Goal: Transaction & Acquisition: Purchase product/service

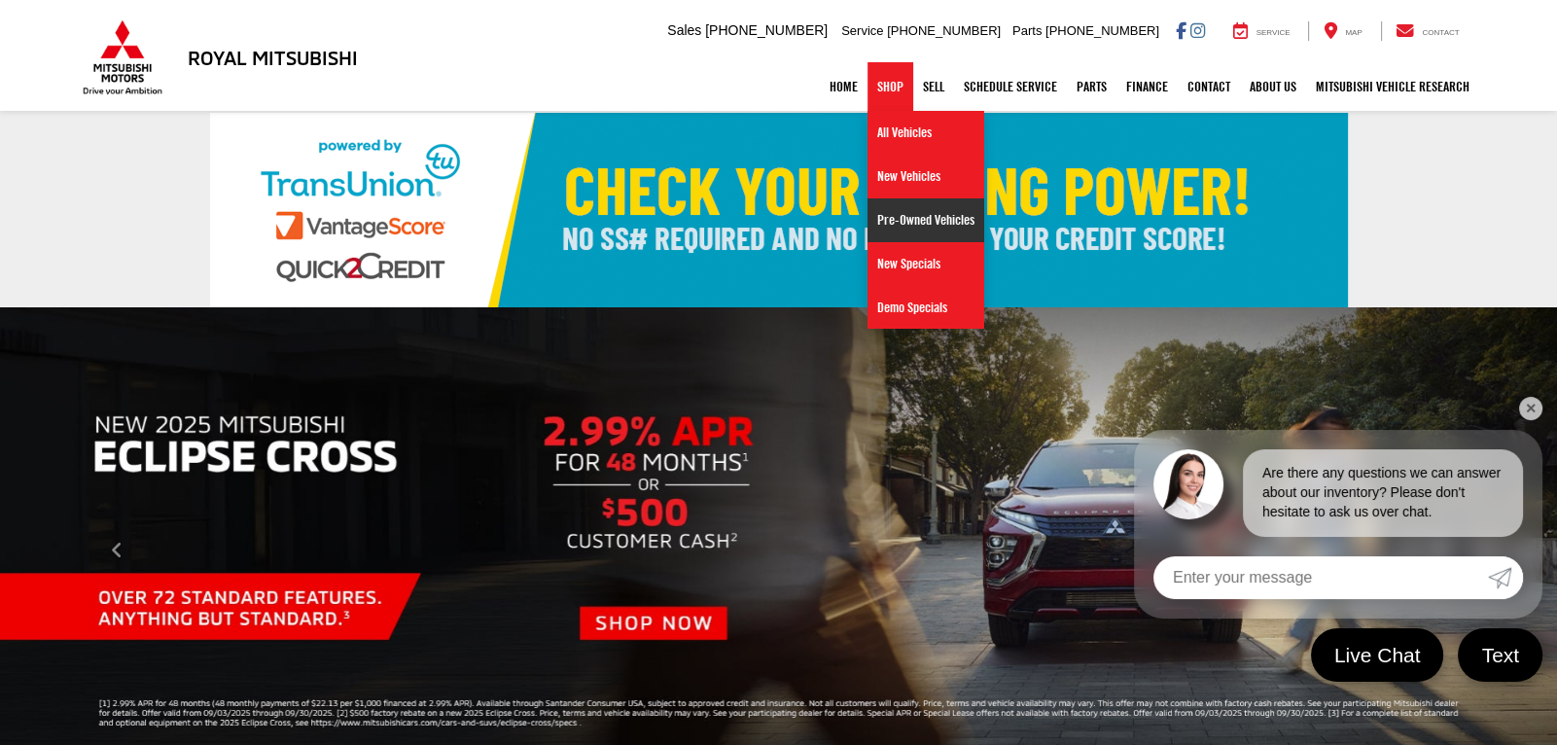
click at [896, 216] on link "Pre-Owned Vehicles" at bounding box center [926, 220] width 117 height 44
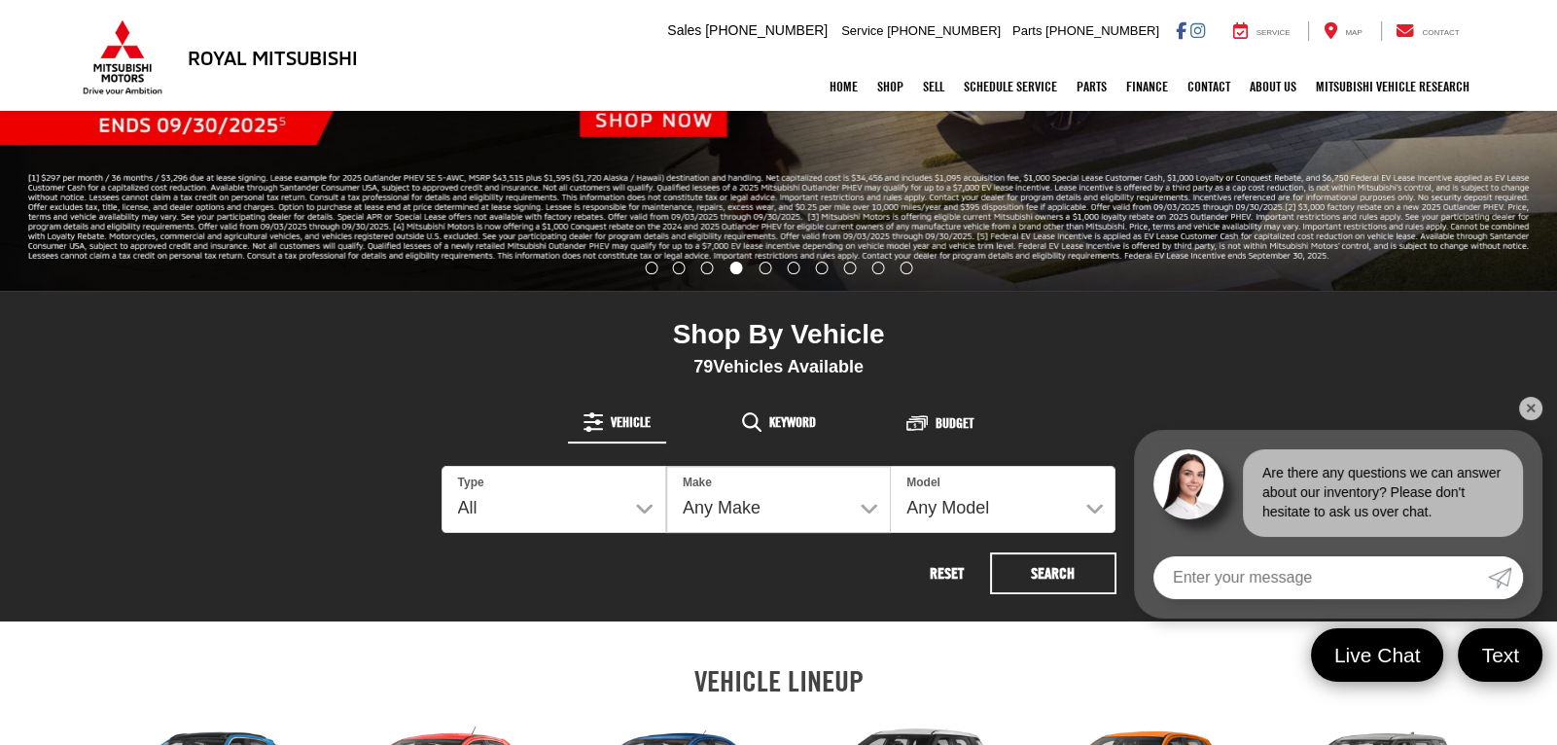
scroll to position [504, 0]
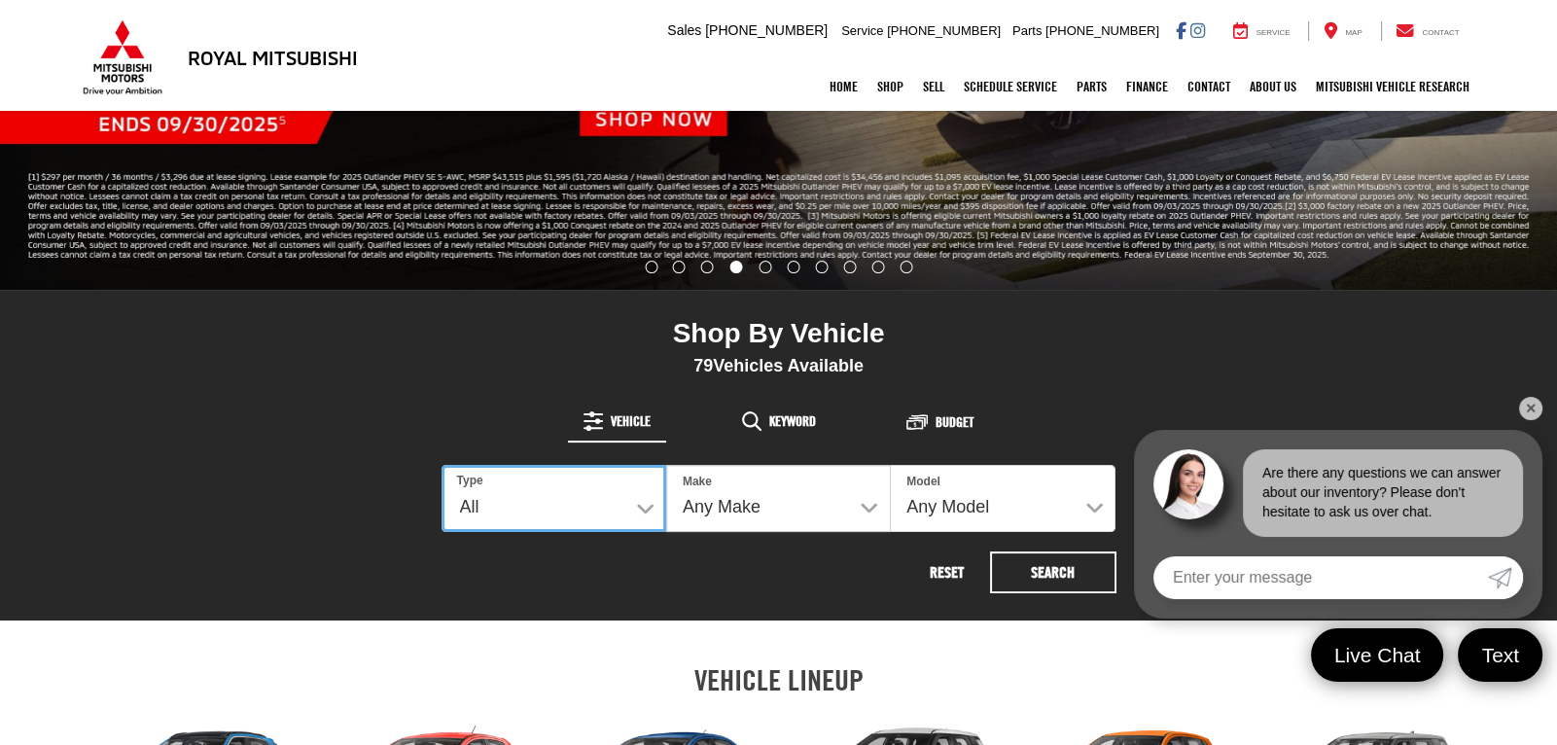
click at [565, 506] on select "All New Used" at bounding box center [554, 498] width 225 height 67
select select "Type:U"
click at [442, 465] on select "All New Used" at bounding box center [554, 498] width 225 height 67
select select
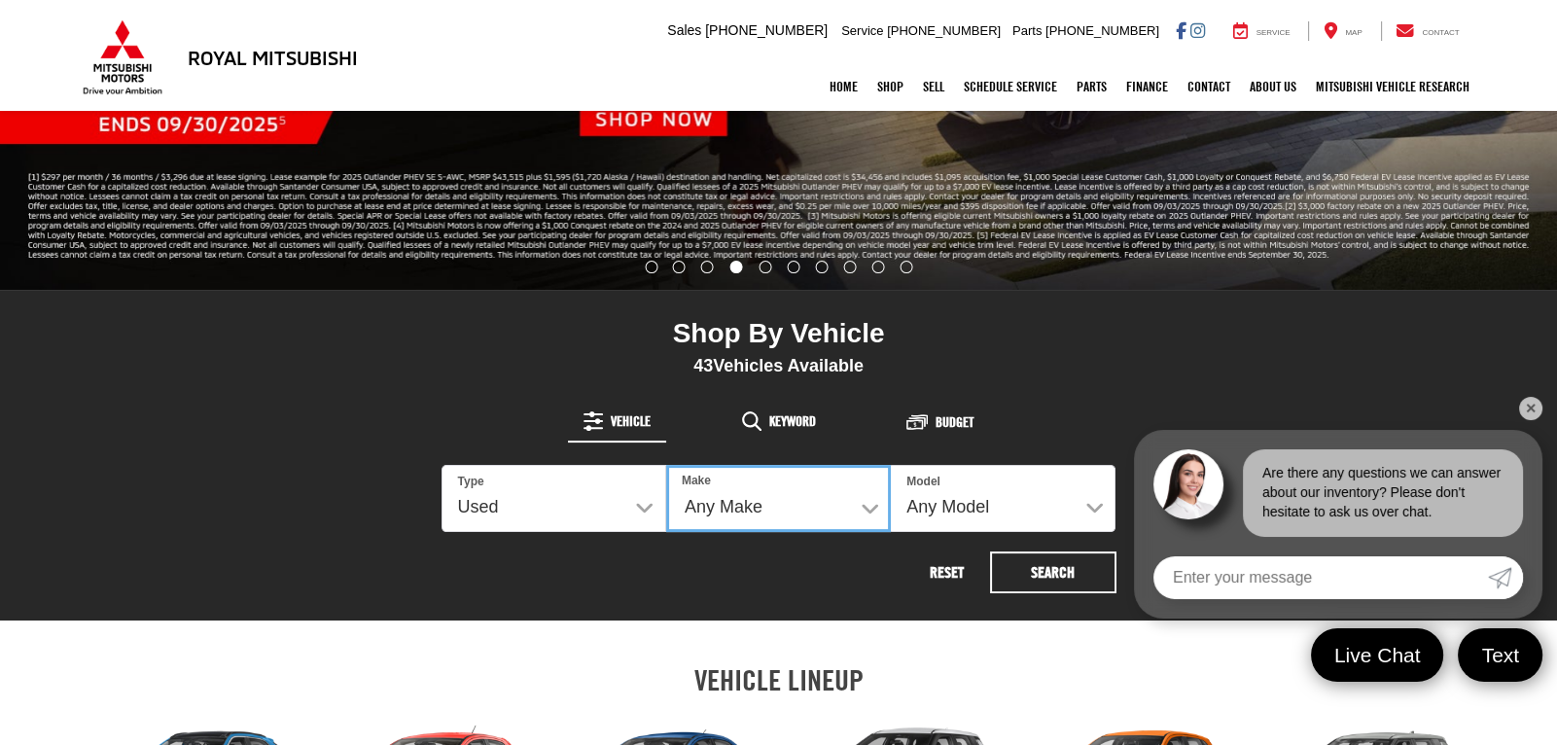
click at [735, 507] on select "Any Make Buick Chevrolet Dodge Ford GMC Hyundai Jeep Kia Mazda Mitsubishi Nissa…" at bounding box center [778, 498] width 225 height 67
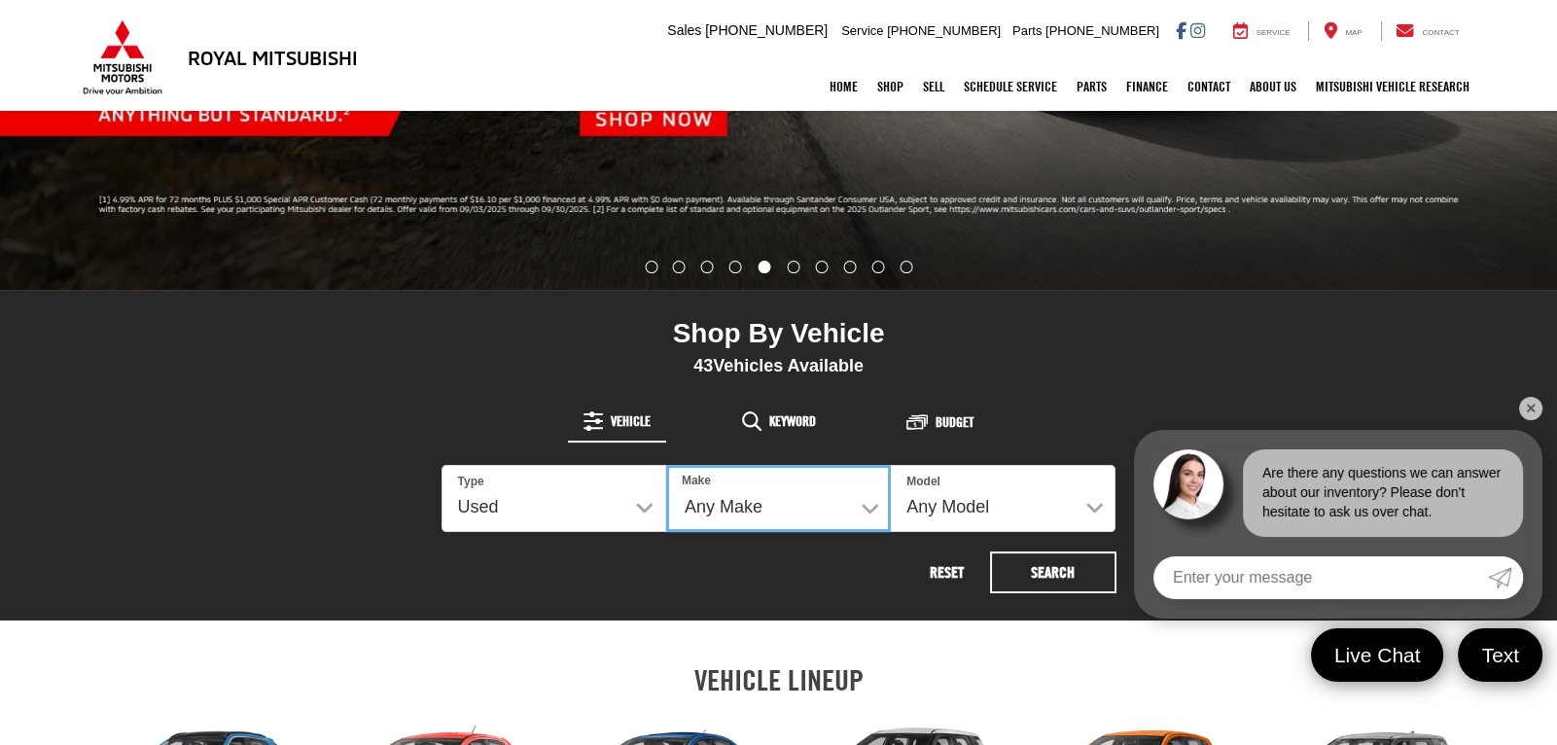
select select "Nissan"
click at [666, 465] on select "Any Make Buick Chevrolet Dodge Ford GMC Hyundai Jeep Kia Mazda Mitsubishi Nissa…" at bounding box center [778, 498] width 225 height 67
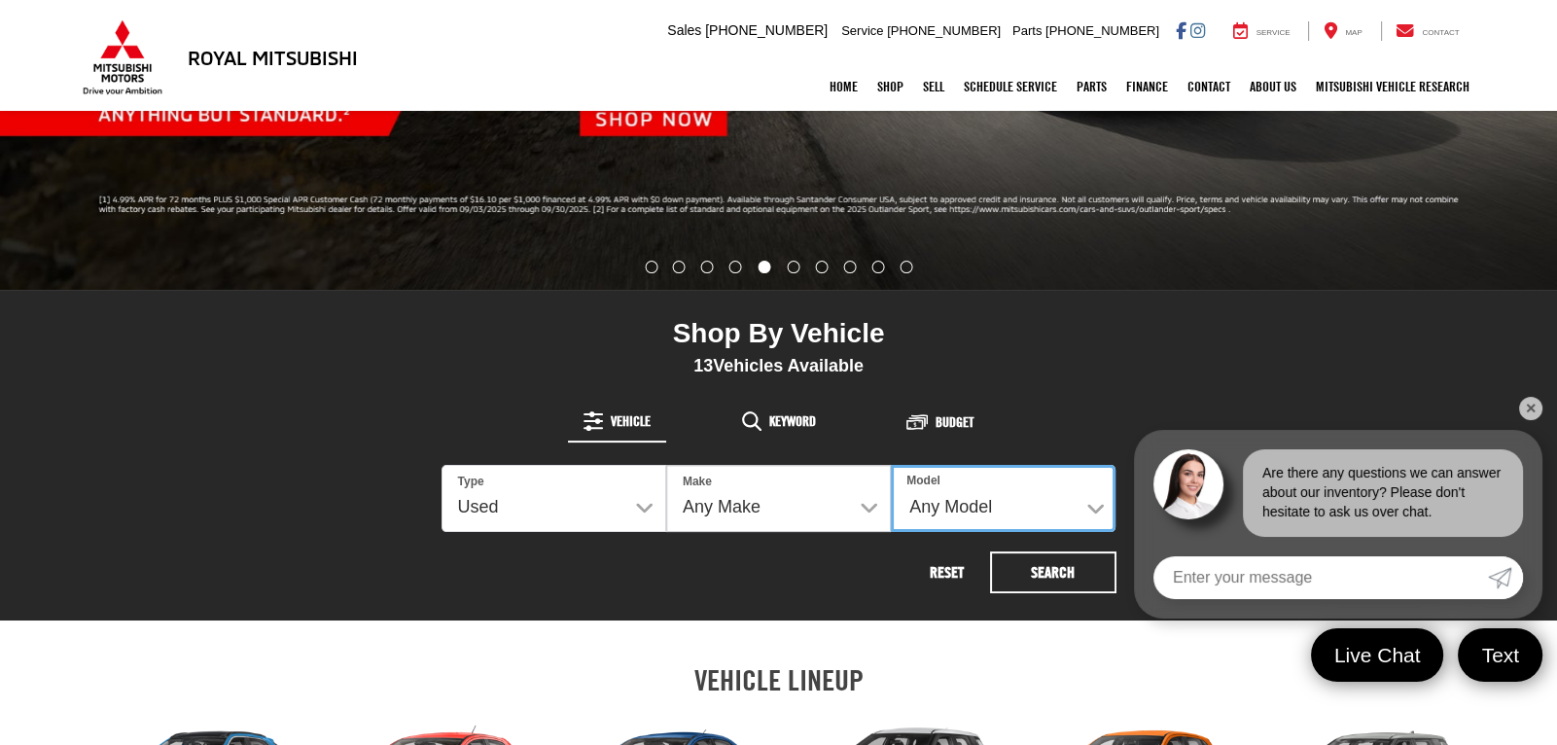
click at [971, 510] on select "Any Model Altima Maxima Rogue" at bounding box center [1003, 498] width 225 height 67
select select "Maxima"
click at [891, 465] on select "Any Model Altima Maxima Rogue" at bounding box center [1003, 498] width 225 height 67
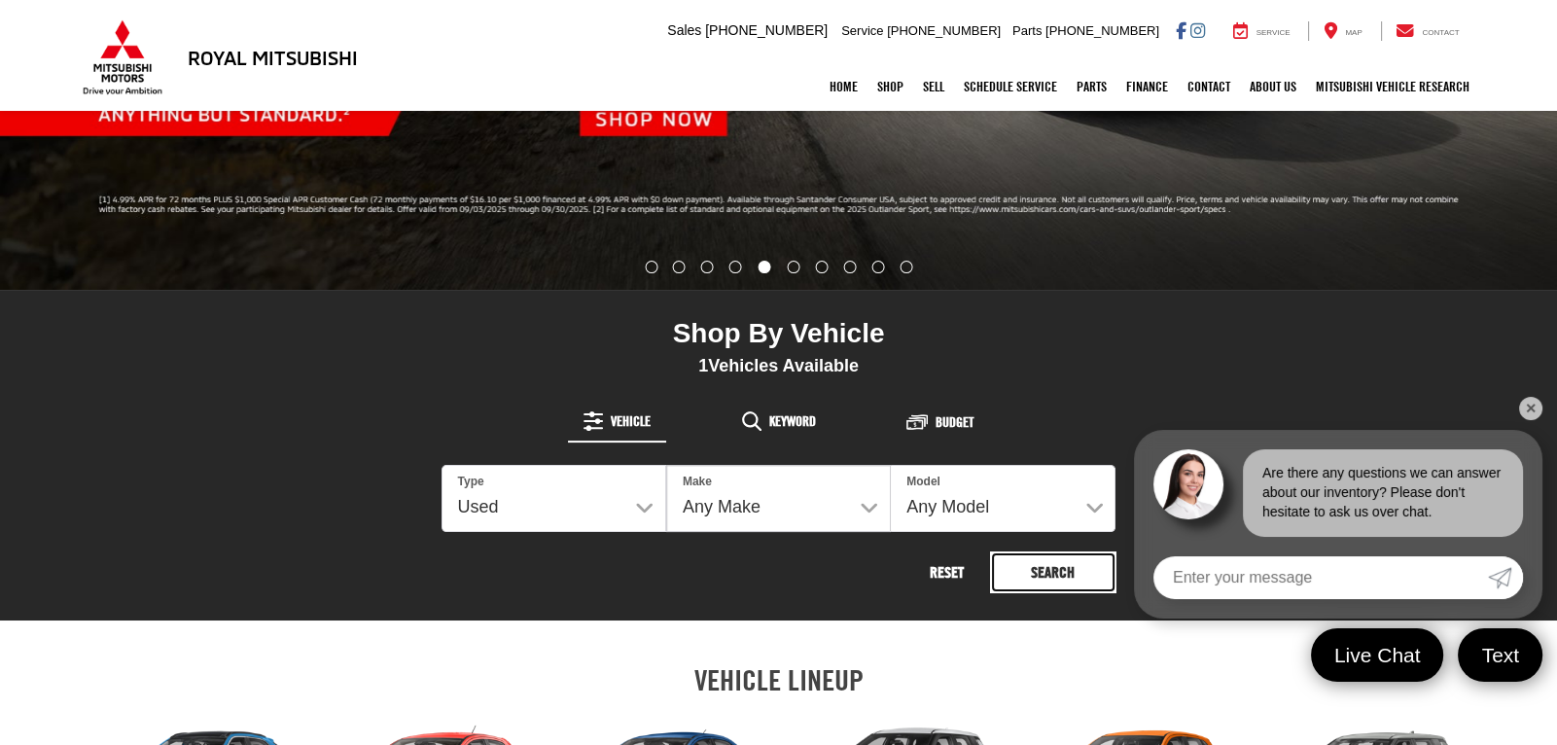
click at [1041, 582] on button "Search" at bounding box center [1053, 572] width 126 height 42
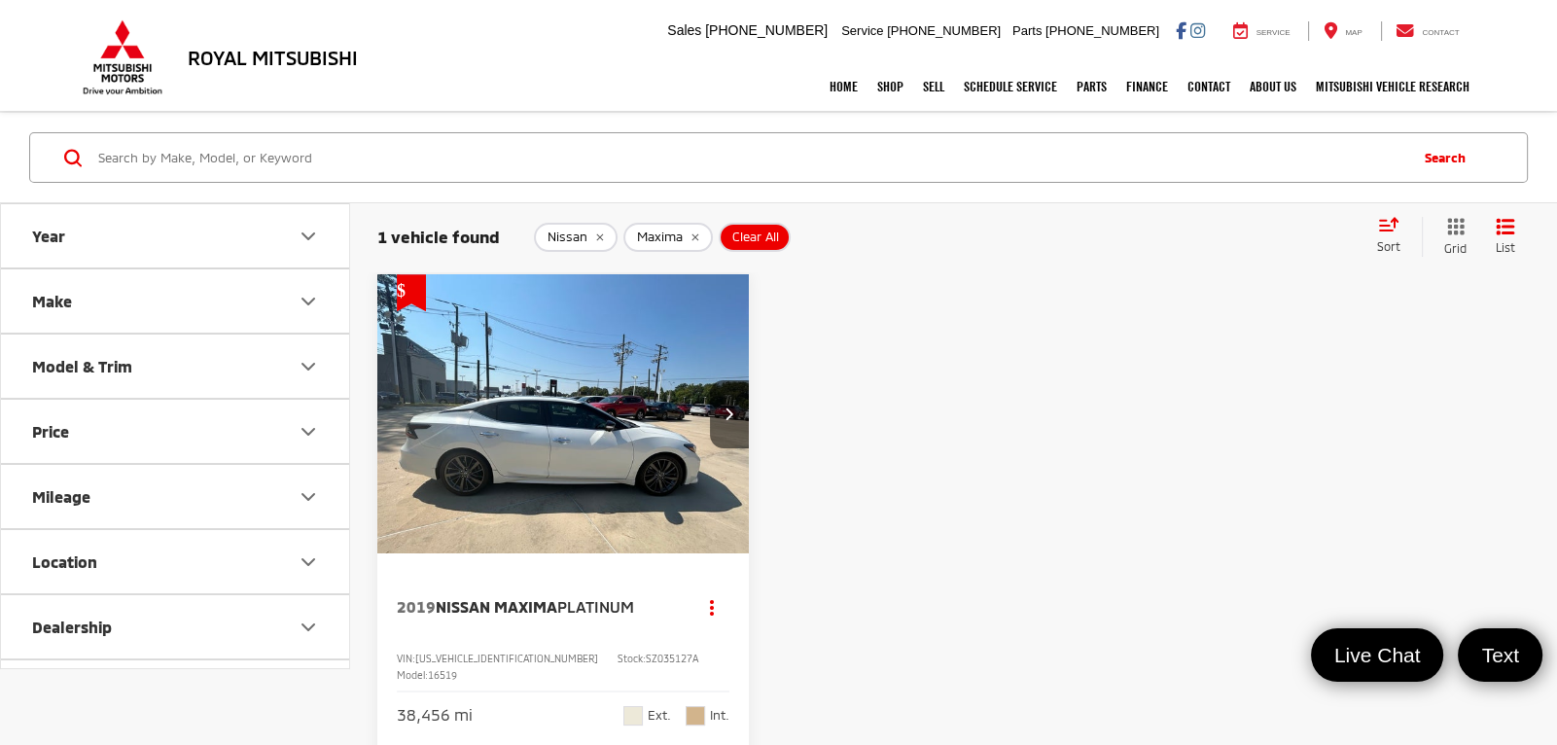
scroll to position [256, 0]
